Goal: Information Seeking & Learning: Learn about a topic

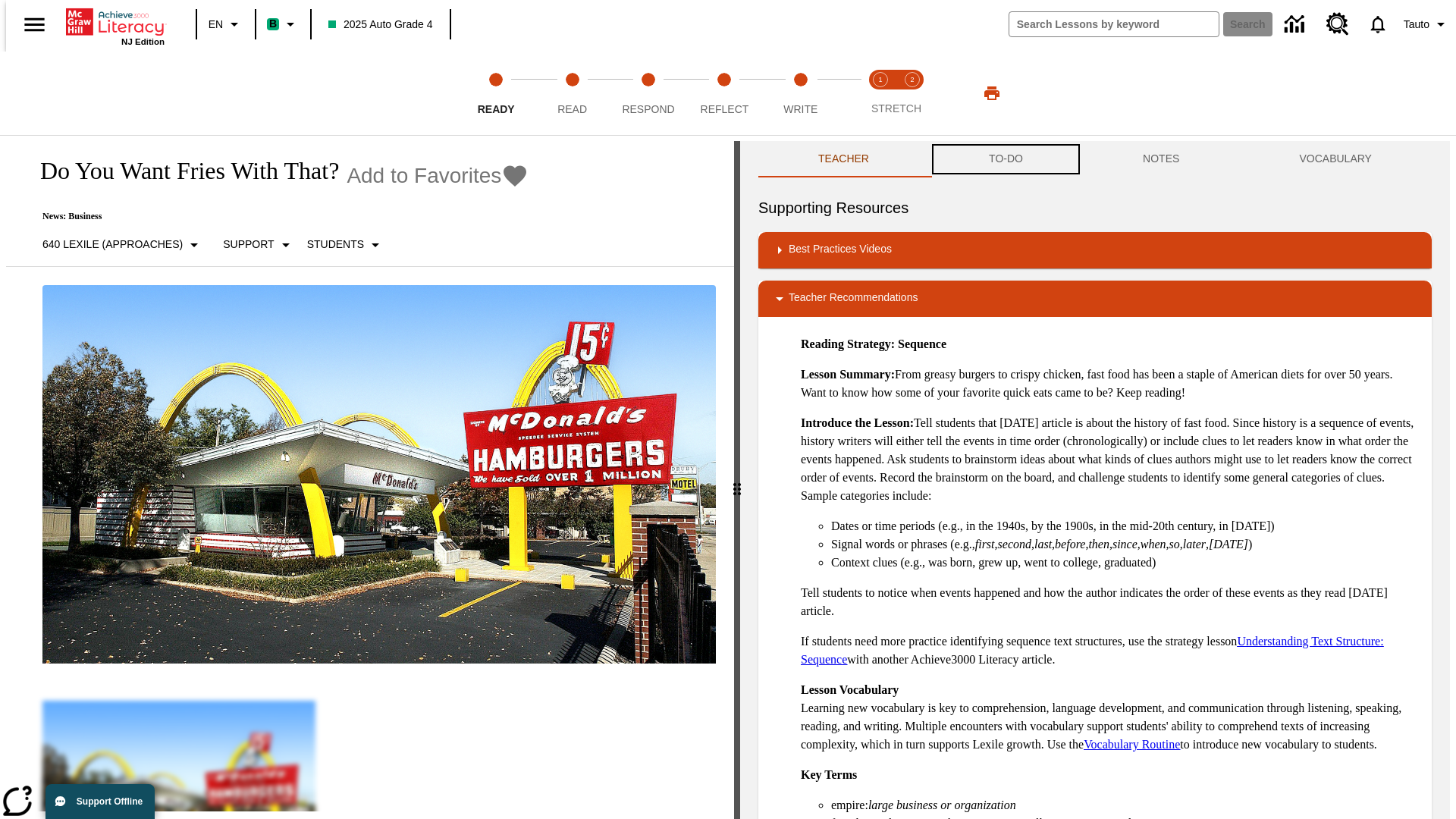
click at [1005, 159] on button "TO-DO" at bounding box center [1006, 159] width 154 height 37
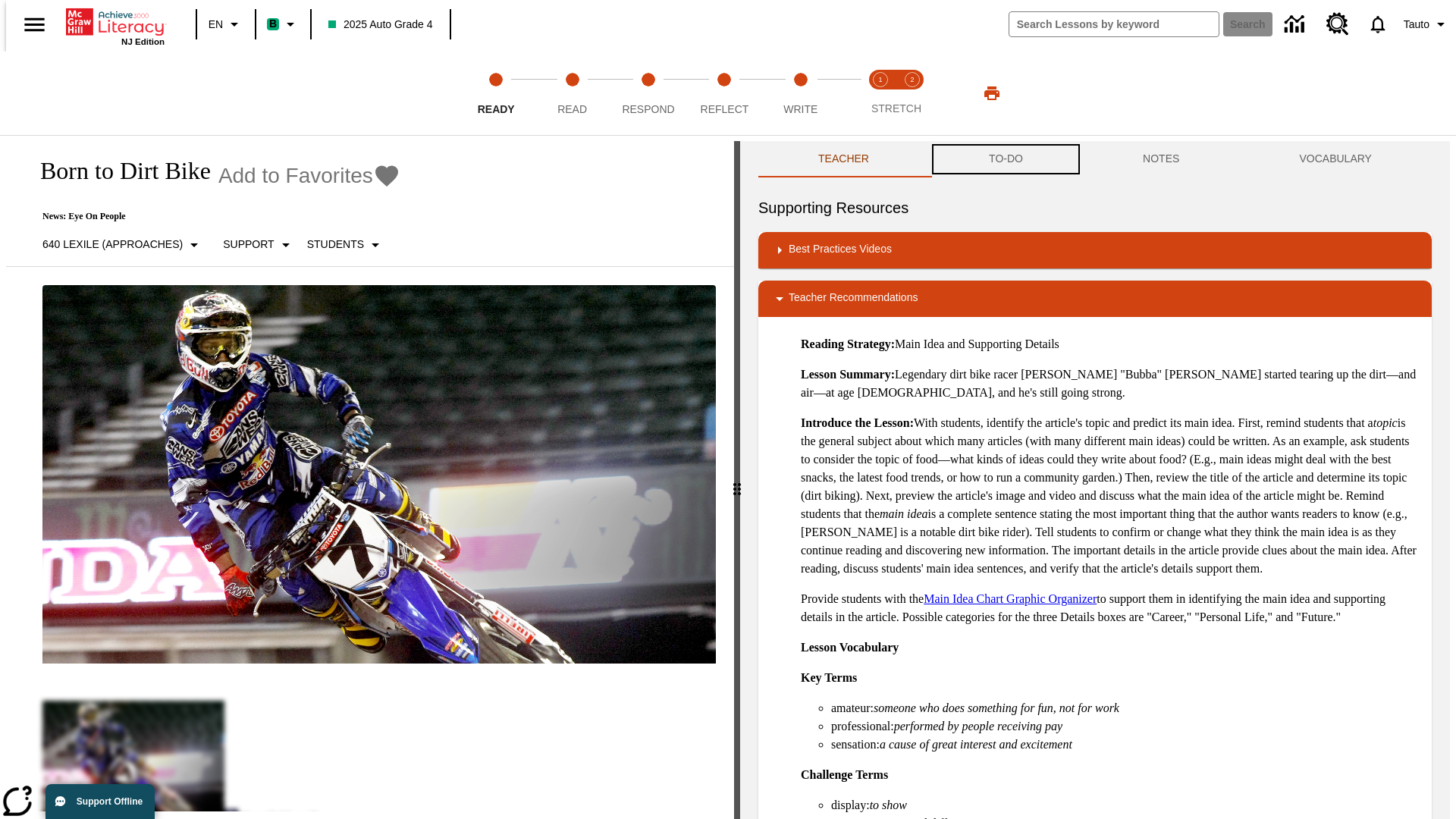
click at [1005, 159] on button "TO-DO" at bounding box center [1006, 159] width 154 height 37
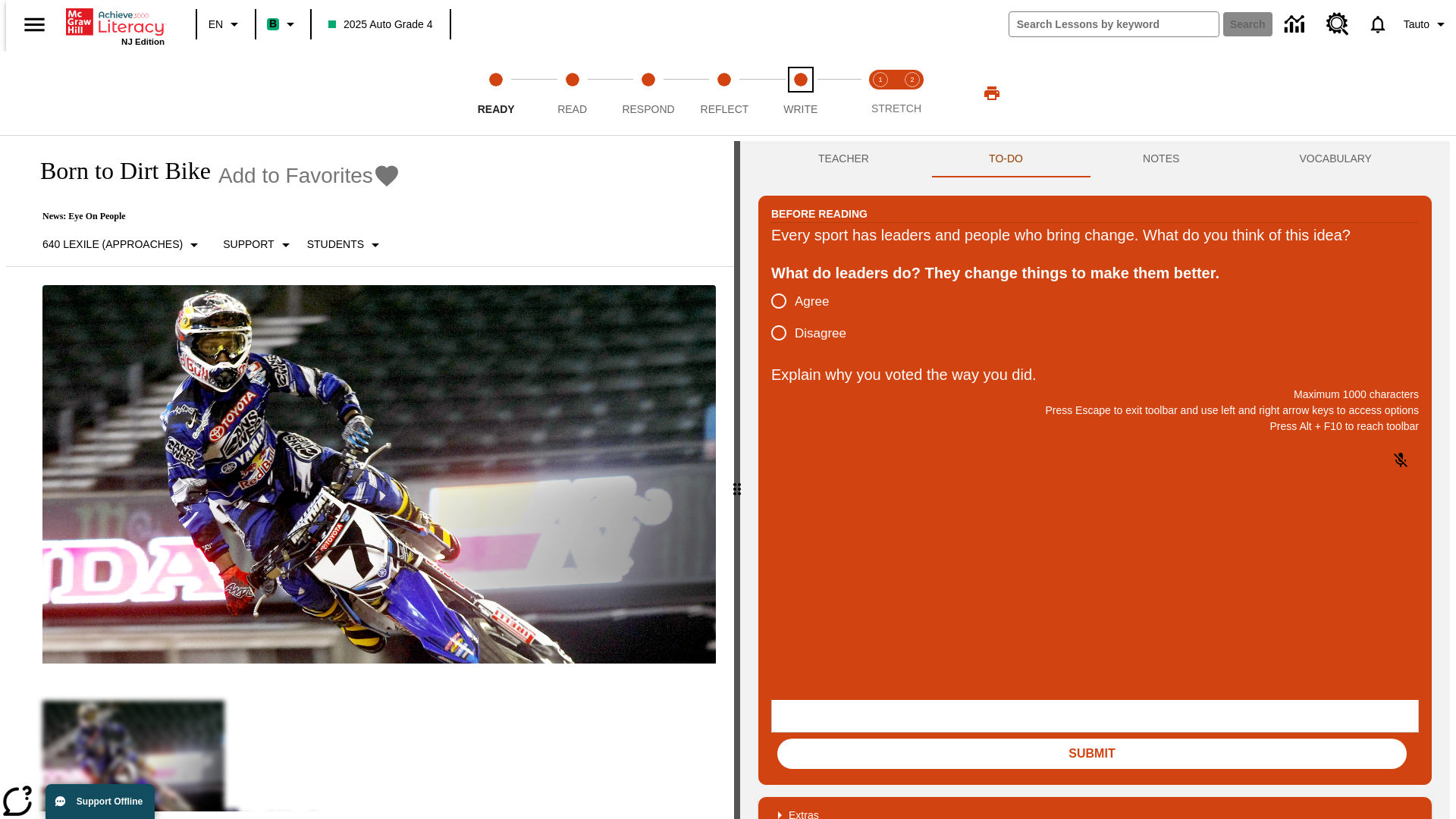
click at [800, 93] on span "Write" at bounding box center [800, 103] width 34 height 28
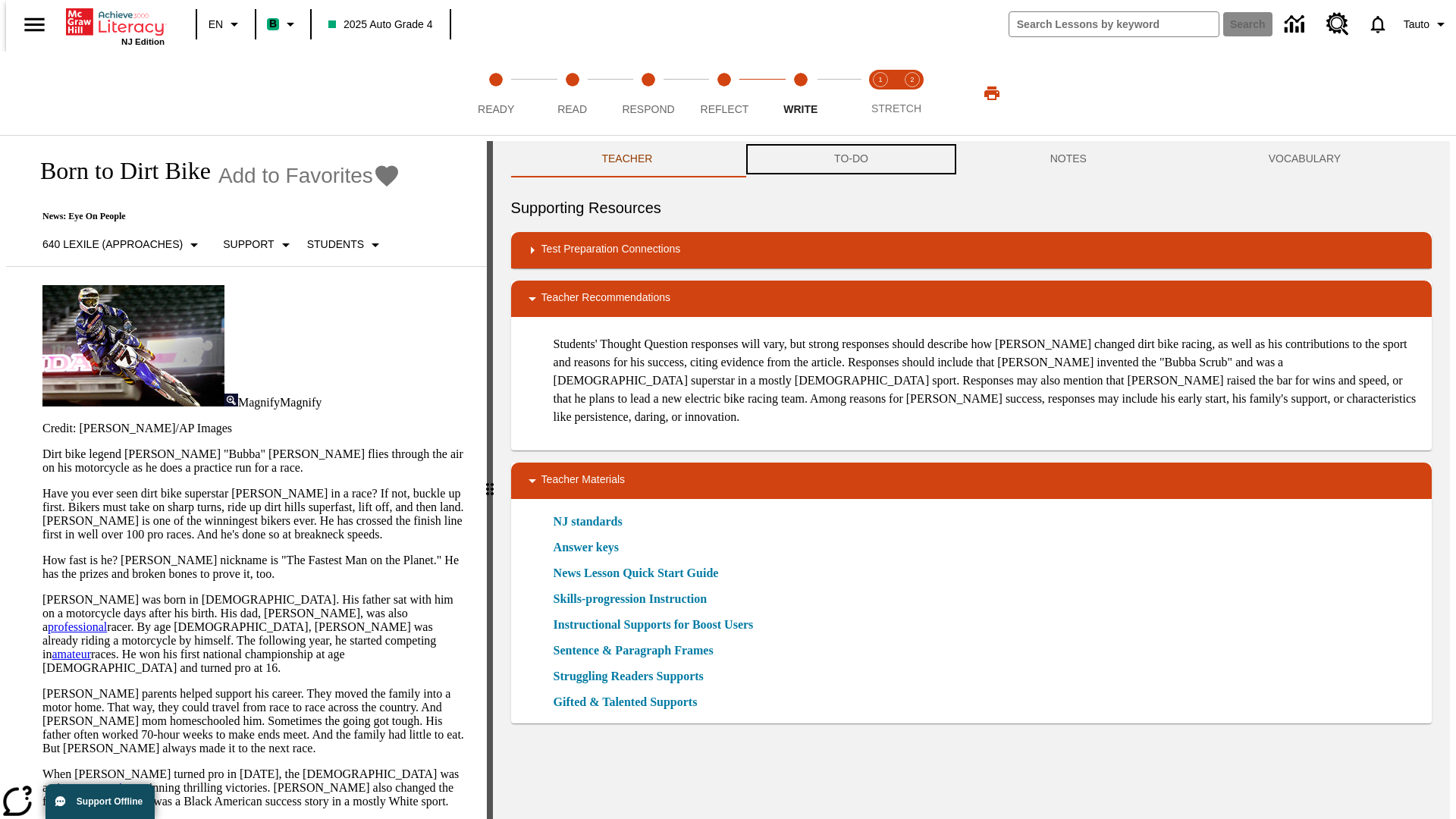
scroll to position [1, 0]
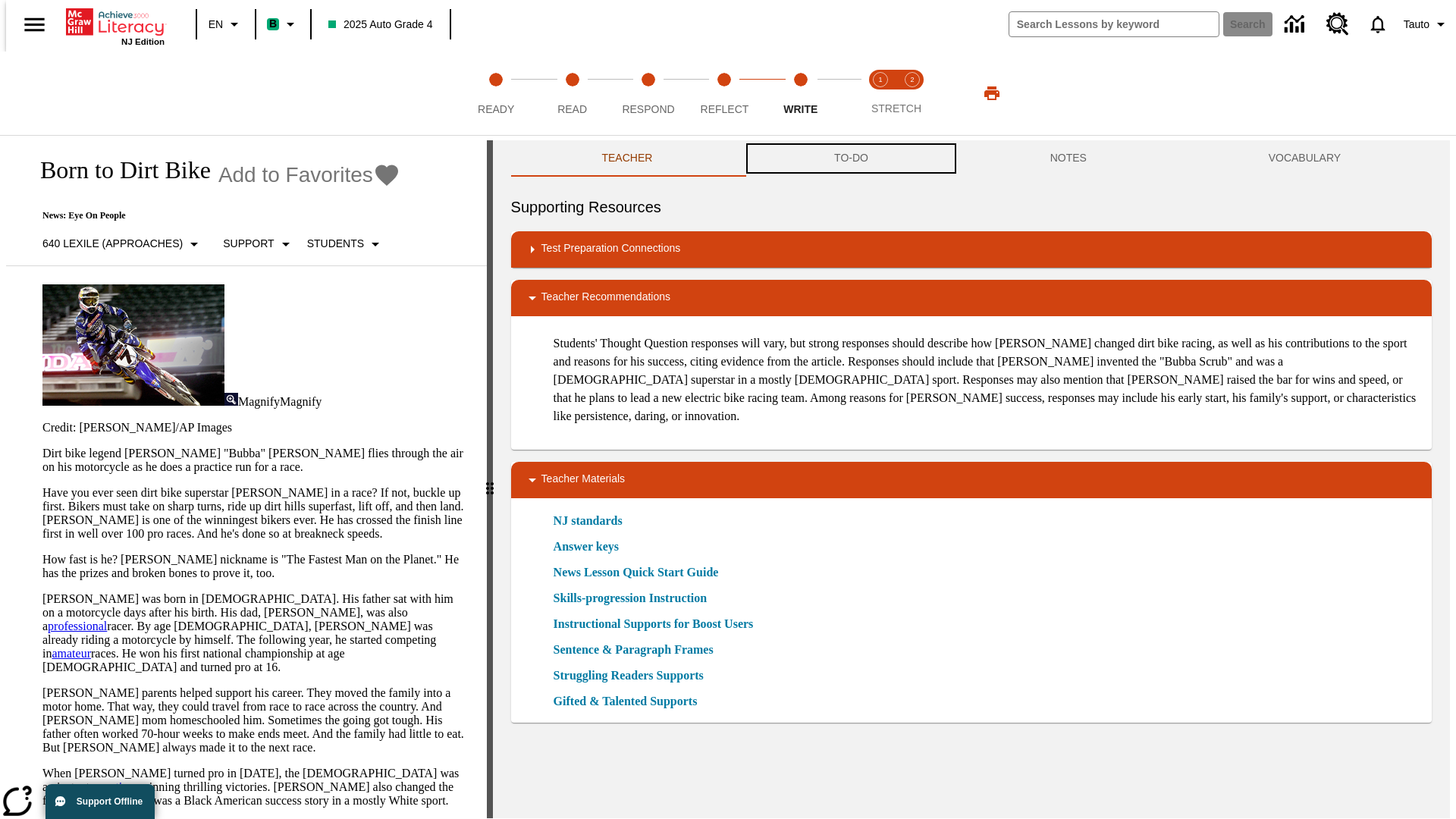
click at [850, 159] on button "TO-DO" at bounding box center [850, 159] width 216 height 37
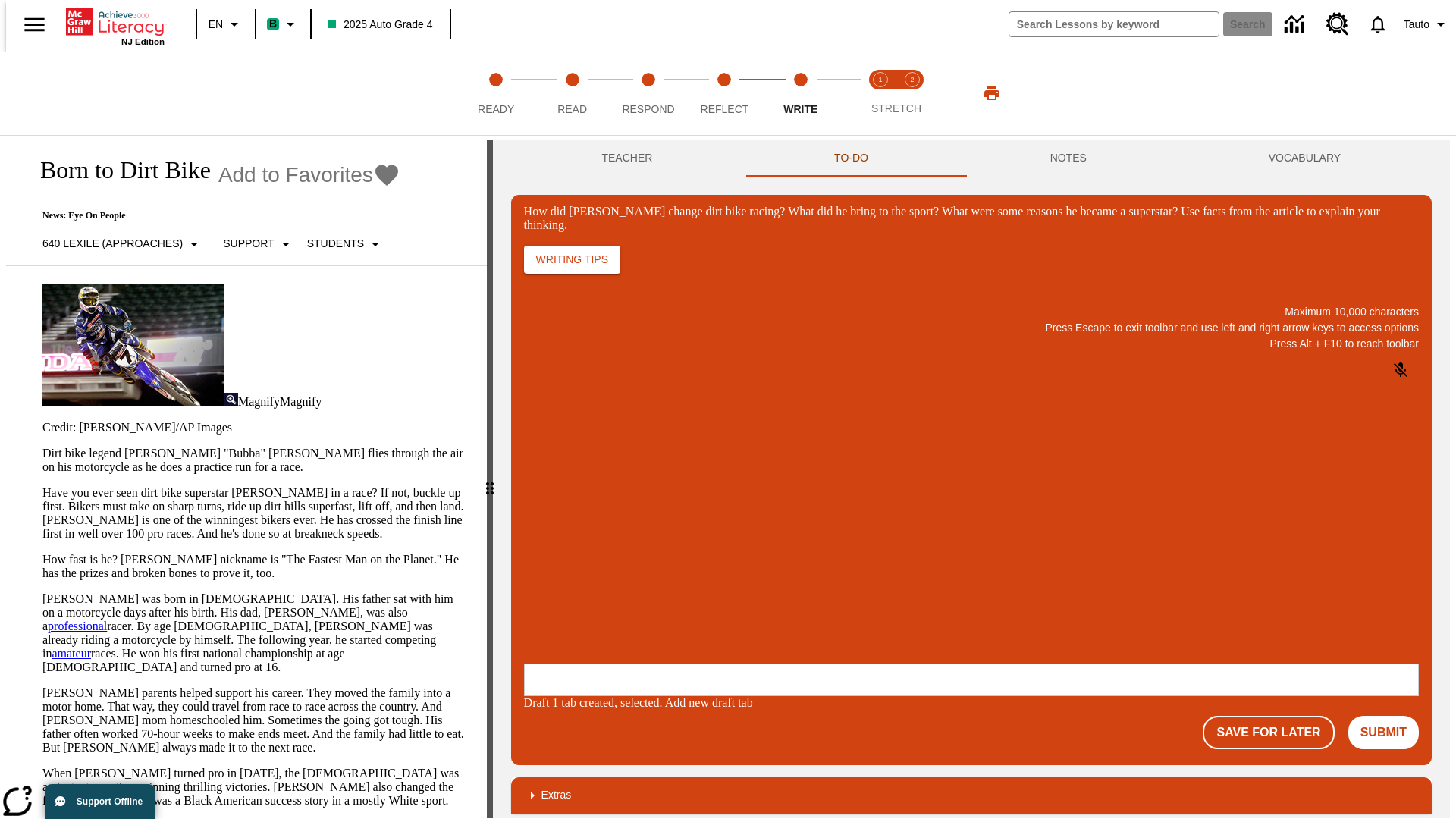
scroll to position [0, 0]
click at [745, 566] on p "One change Stewart brought to dirt bike racing was…" at bounding box center [637, 572] width 215 height 28
click at [555, 506] on span "Copy" at bounding box center [542, 511] width 25 height 11
click at [745, 566] on p "How did Stewart change dirt bike racing? What did he bring to the sport? What w…" at bounding box center [637, 564] width 215 height 14
click at [555, 506] on span "Copy" at bounding box center [542, 511] width 25 height 11
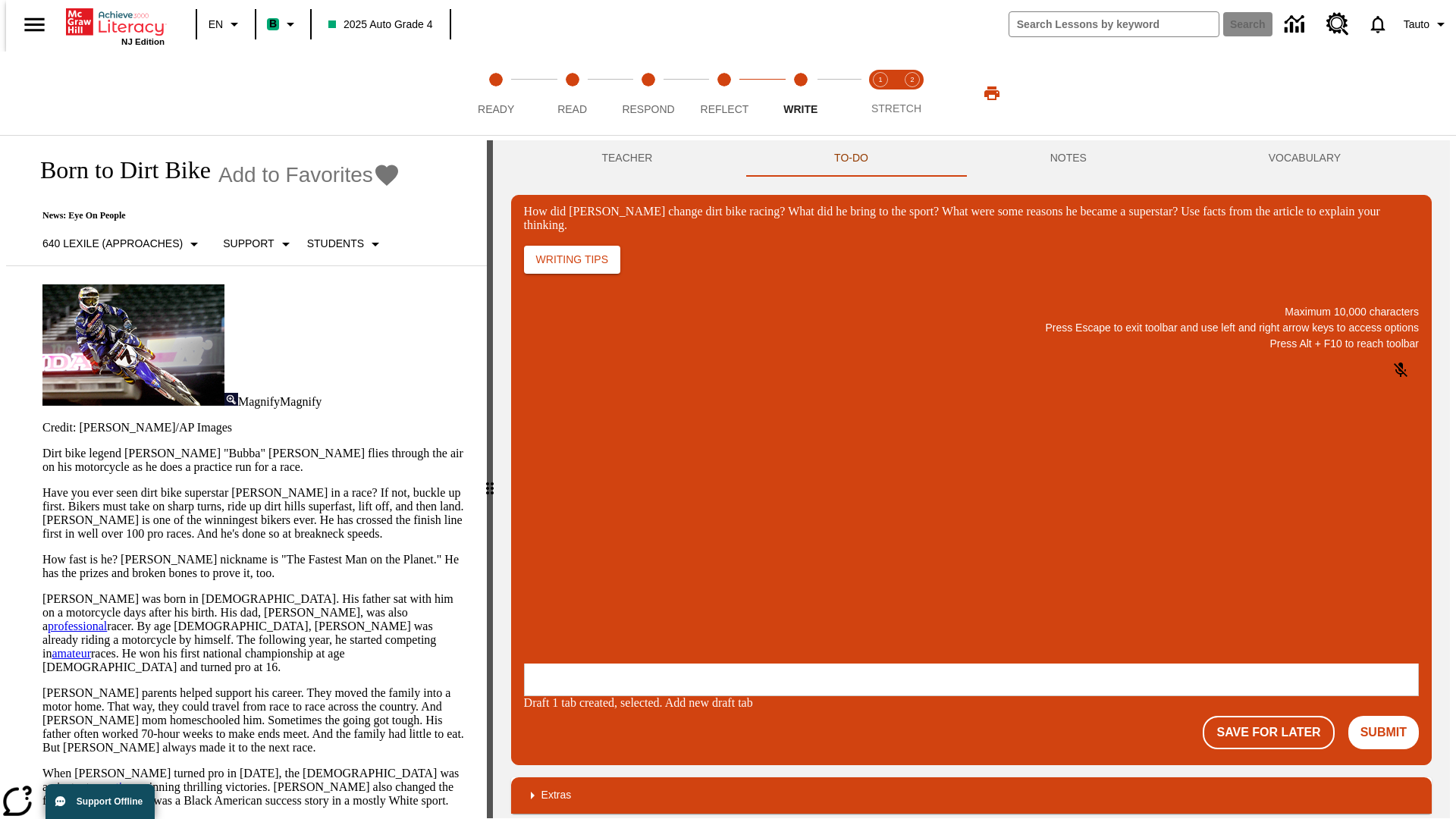
click at [745, 566] on p "How did Stewart change dirt bike racing? What did he bring to the sport? What w…" at bounding box center [637, 564] width 215 height 14
